Goal: Transaction & Acquisition: Purchase product/service

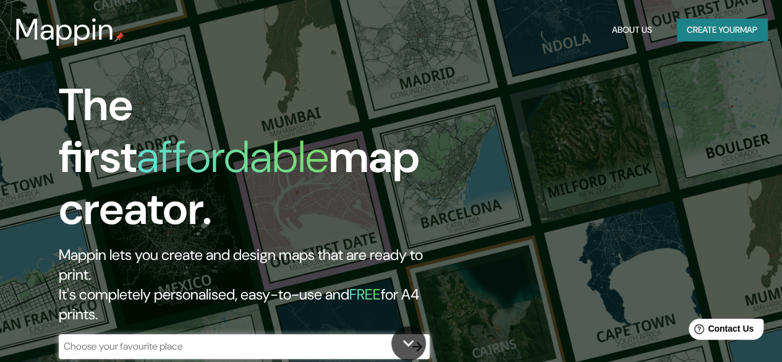
click at [104, 334] on div "​" at bounding box center [244, 346] width 371 height 25
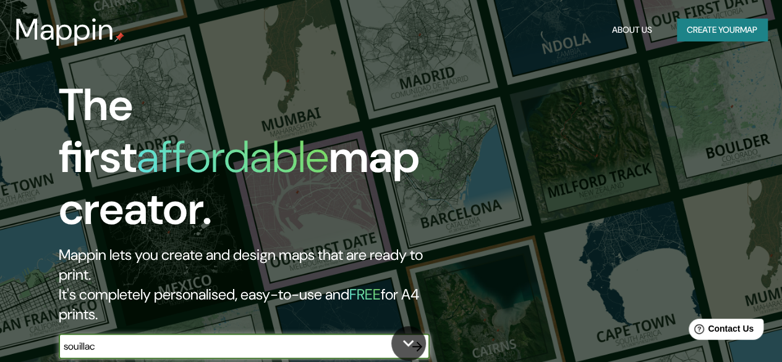
type input "souillac"
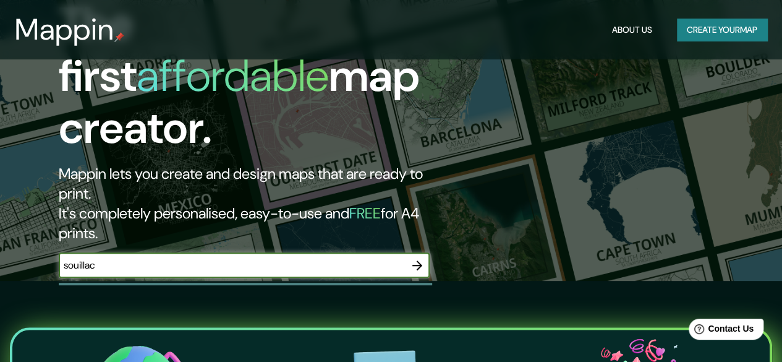
scroll to position [82, 0]
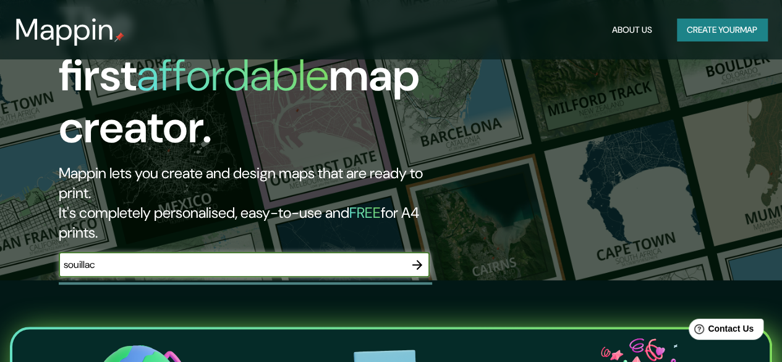
click at [132, 257] on input "souillac" at bounding box center [232, 264] width 346 height 14
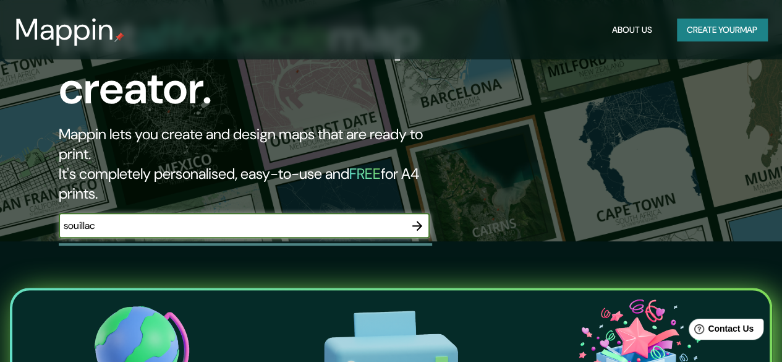
scroll to position [120, 0]
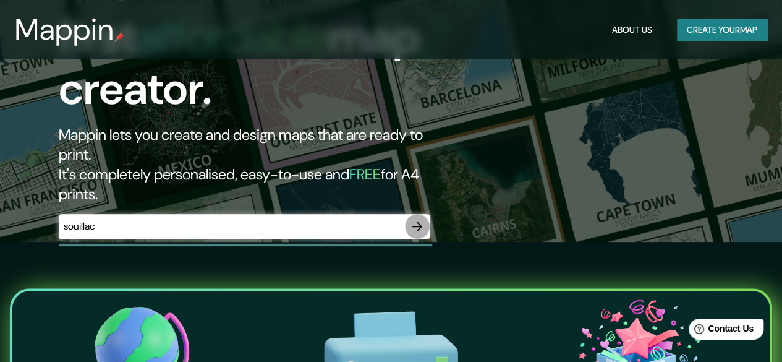
click at [421, 221] on icon "button" at bounding box center [418, 226] width 10 height 10
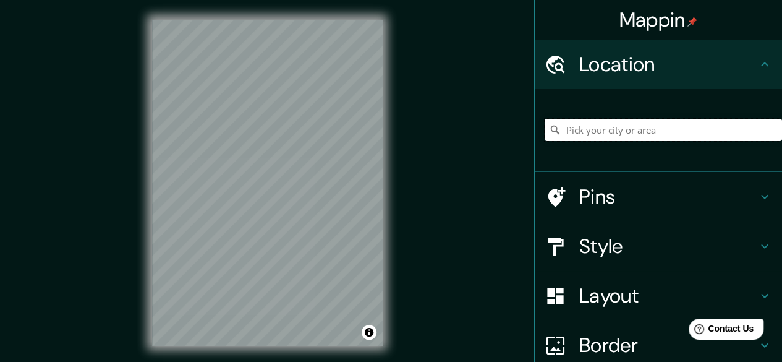
click at [581, 123] on input "Pick your city or area" at bounding box center [664, 130] width 238 height 22
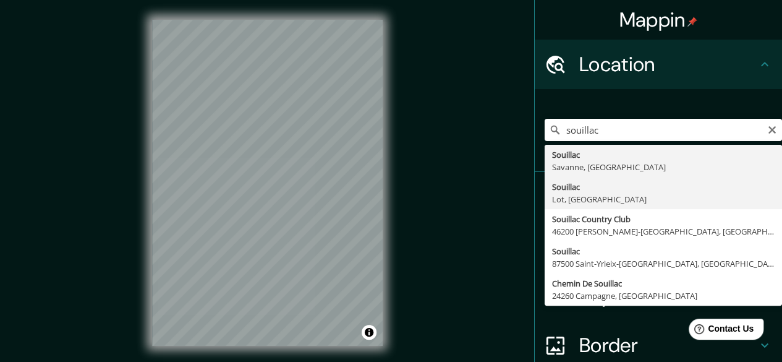
type input "Souillac, Lot, [GEOGRAPHIC_DATA]"
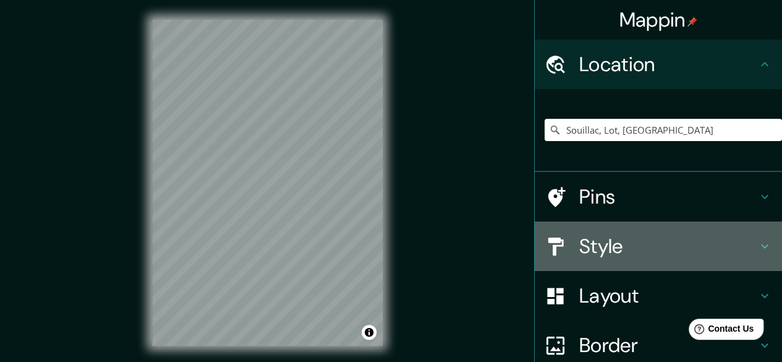
click at [627, 253] on h4 "Style" at bounding box center [669, 246] width 178 height 25
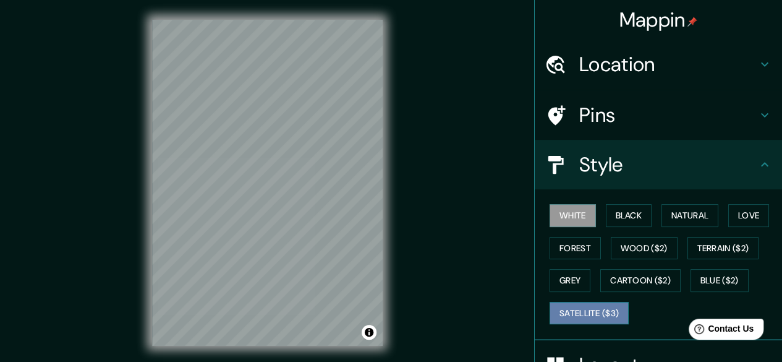
click at [588, 314] on button "Satellite ($3)" at bounding box center [589, 313] width 79 height 23
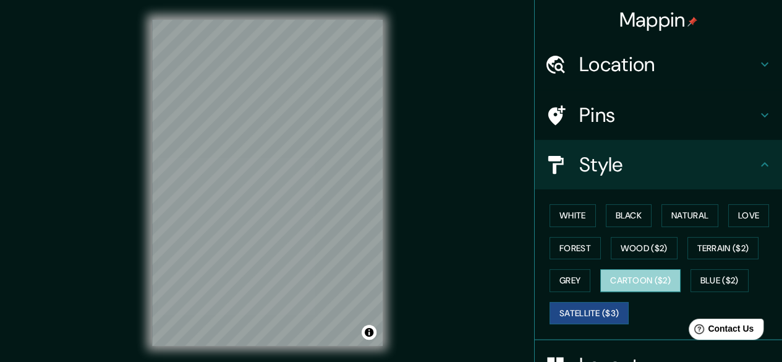
click at [644, 276] on button "Cartoon ($2)" at bounding box center [641, 280] width 80 height 23
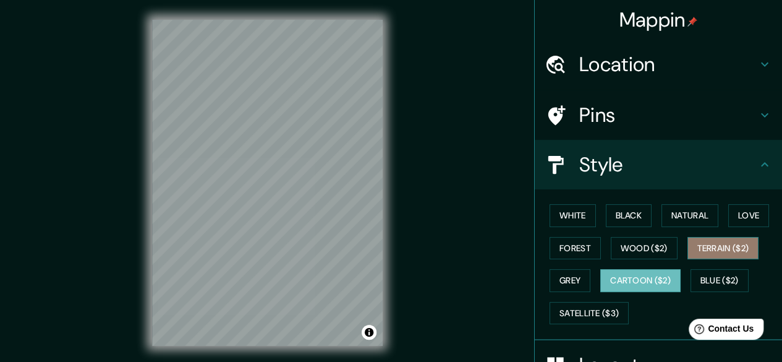
click at [720, 244] on button "Terrain ($2)" at bounding box center [724, 248] width 72 height 23
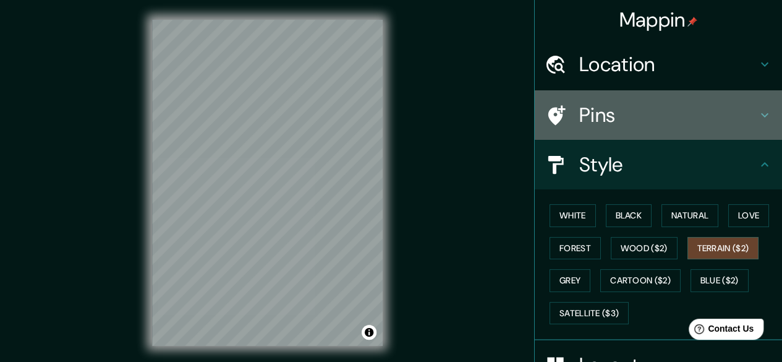
click at [623, 122] on h4 "Pins" at bounding box center [669, 115] width 178 height 25
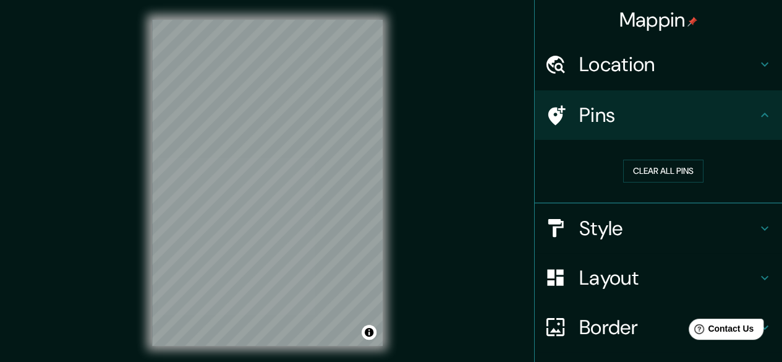
click at [599, 73] on h4 "Location" at bounding box center [669, 64] width 178 height 25
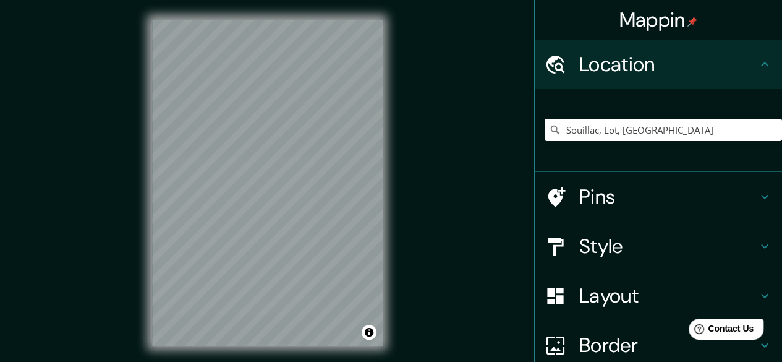
click at [599, 73] on h4 "Location" at bounding box center [669, 64] width 178 height 25
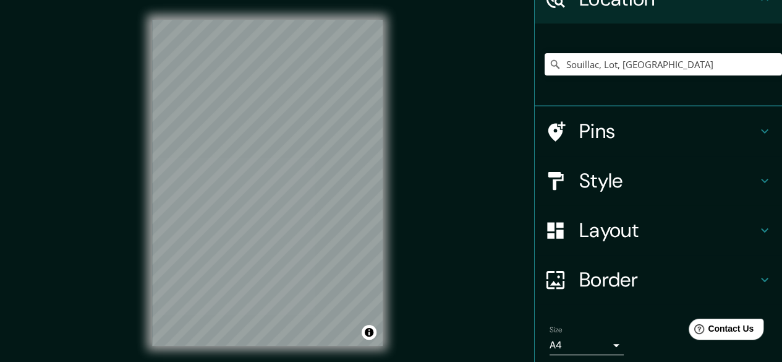
scroll to position [58, 0]
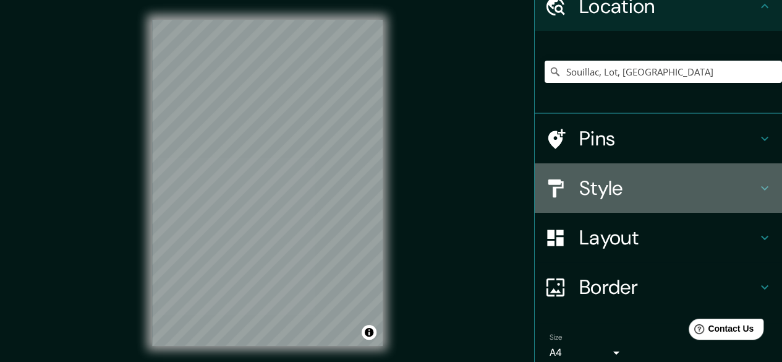
click at [600, 191] on h4 "Style" at bounding box center [669, 188] width 178 height 25
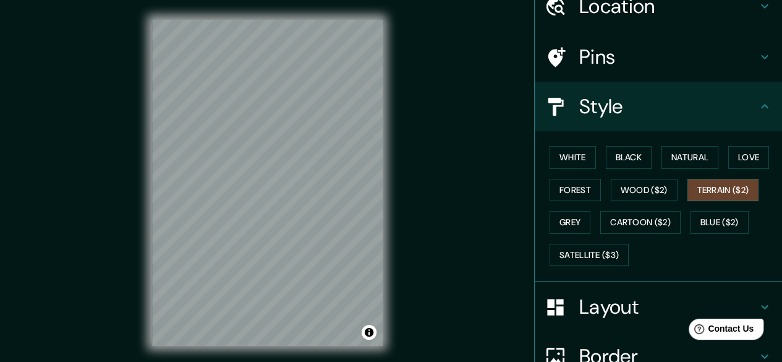
click at [593, 304] on h4 "Layout" at bounding box center [669, 306] width 178 height 25
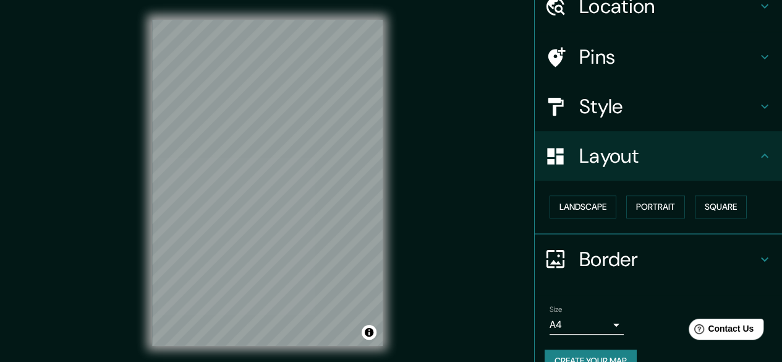
click at [580, 161] on h4 "Layout" at bounding box center [669, 155] width 178 height 25
click at [588, 59] on h4 "Pins" at bounding box center [669, 57] width 178 height 25
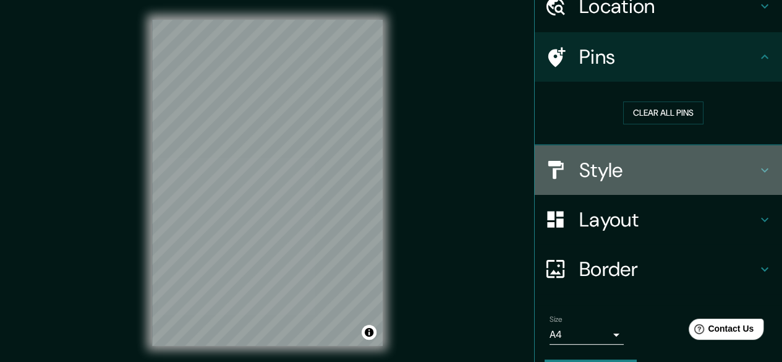
click at [613, 179] on h4 "Style" at bounding box center [669, 170] width 178 height 25
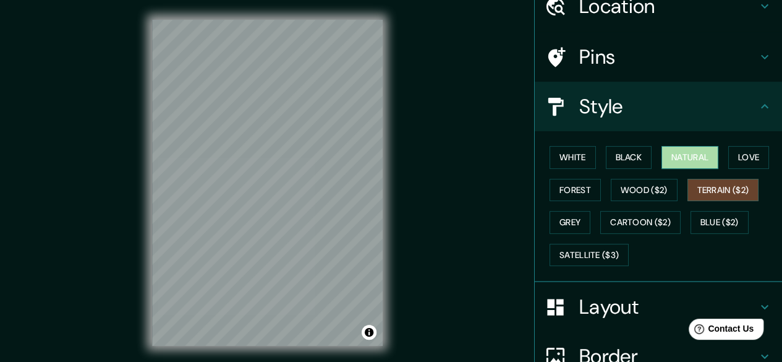
click at [693, 161] on button "Natural" at bounding box center [690, 157] width 57 height 23
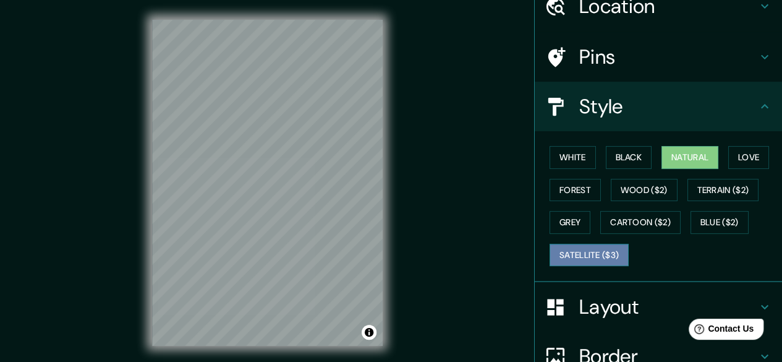
click at [594, 252] on button "Satellite ($3)" at bounding box center [589, 255] width 79 height 23
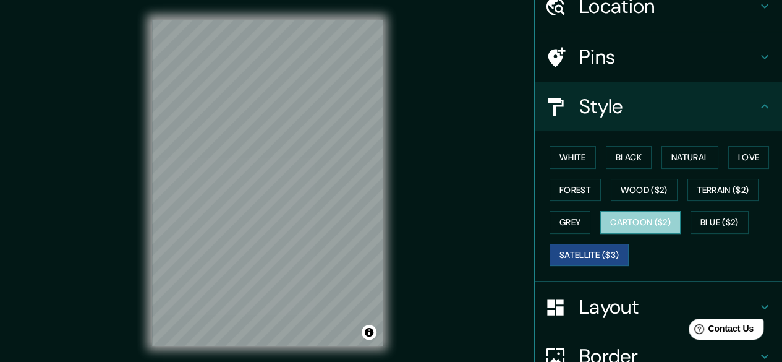
click at [627, 223] on button "Cartoon ($2)" at bounding box center [641, 222] width 80 height 23
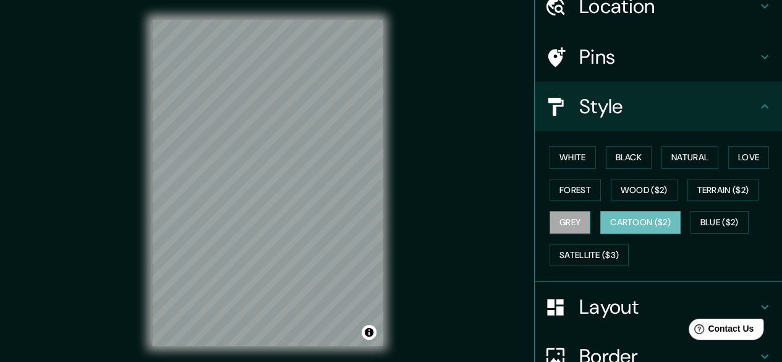
click at [562, 213] on button "Grey" at bounding box center [570, 222] width 41 height 23
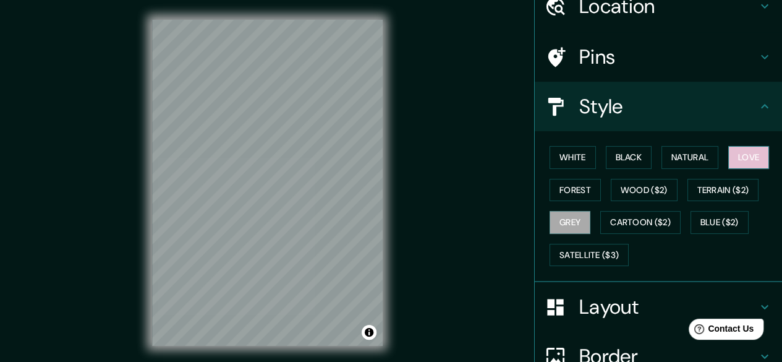
click at [745, 163] on button "Love" at bounding box center [749, 157] width 41 height 23
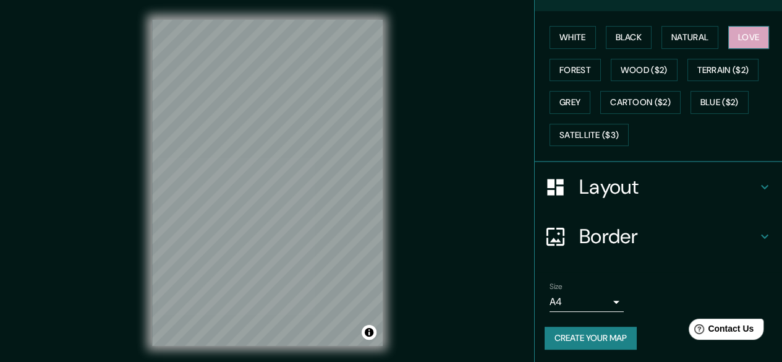
scroll to position [178, 0]
